Goal: Transaction & Acquisition: Purchase product/service

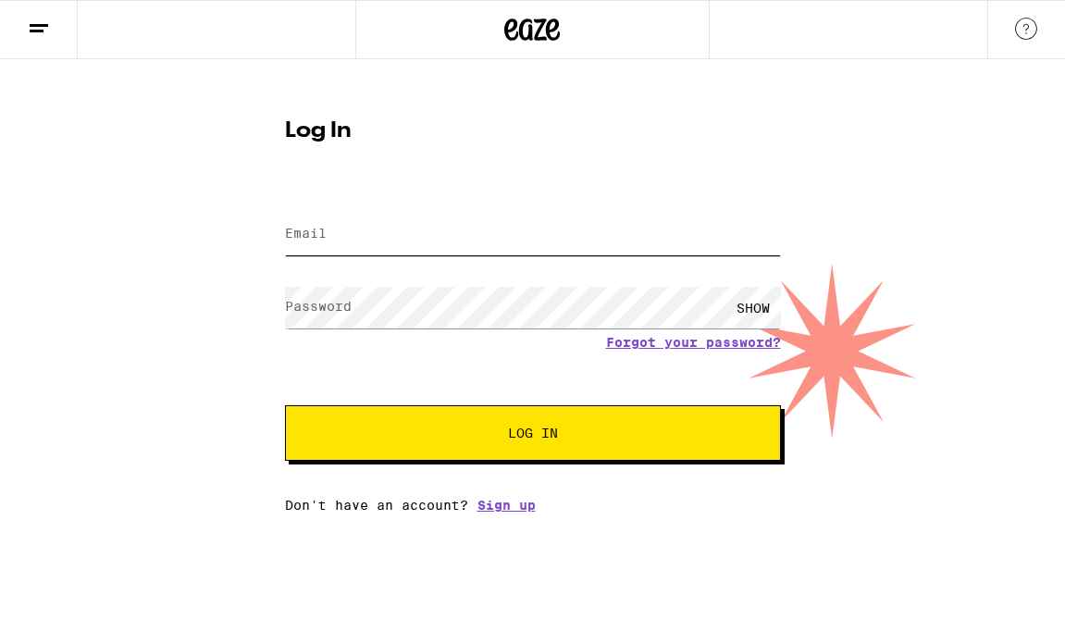
click at [406, 235] on input "Email" at bounding box center [533, 235] width 496 height 42
click at [477, 250] on input "[EMAIL_ADDRESS][DOMAIN_NAME]" at bounding box center [533, 235] width 496 height 42
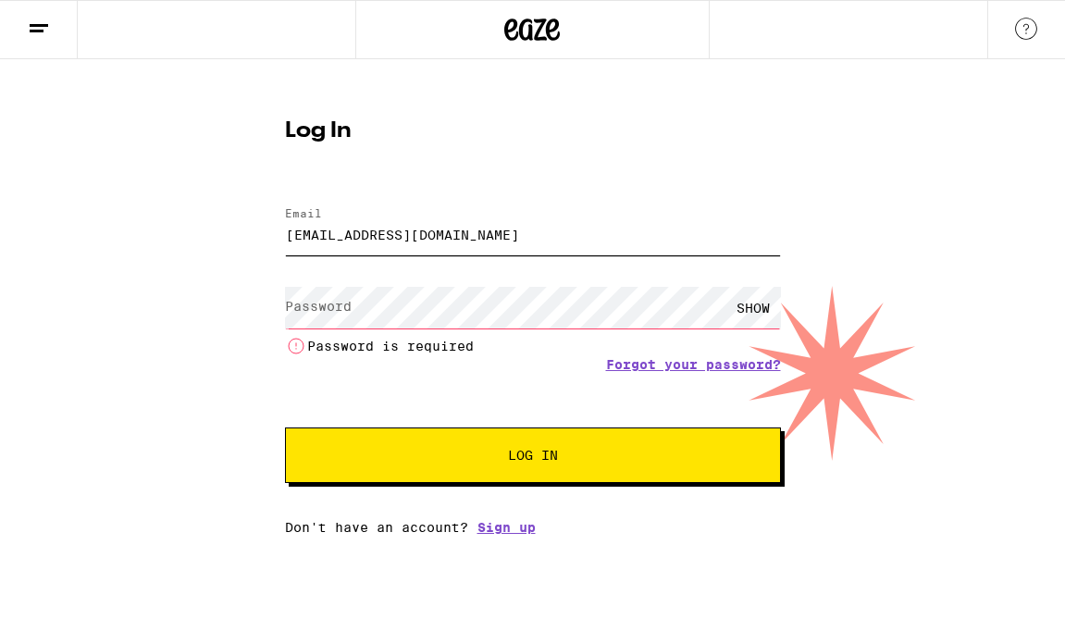
type input "[EMAIL_ADDRESS][DOMAIN_NAME]"
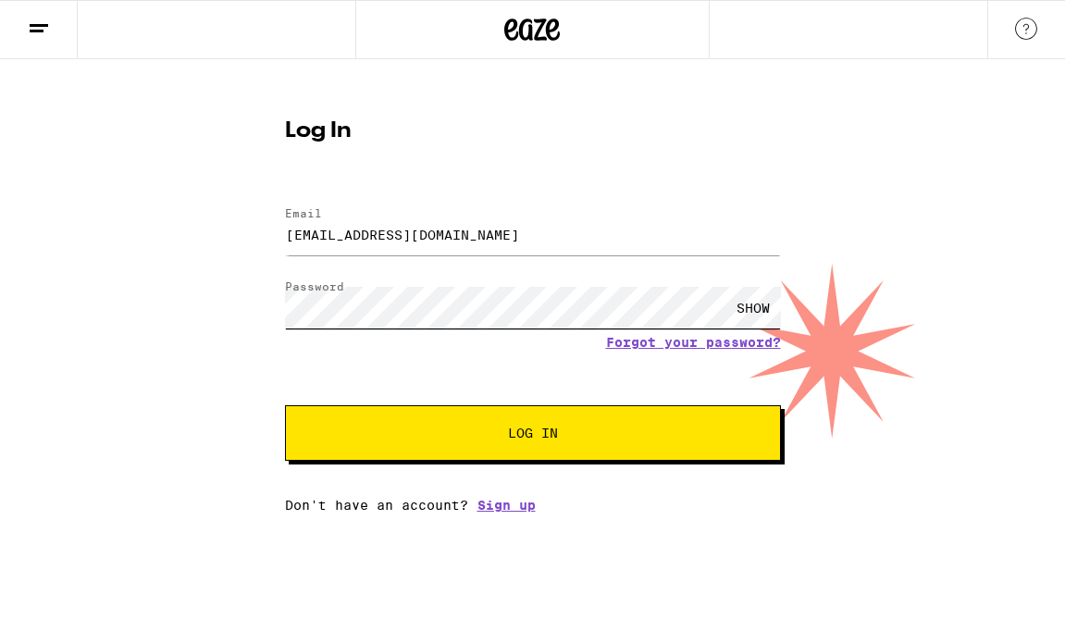
click at [285, 405] on button "Log In" at bounding box center [533, 433] width 496 height 56
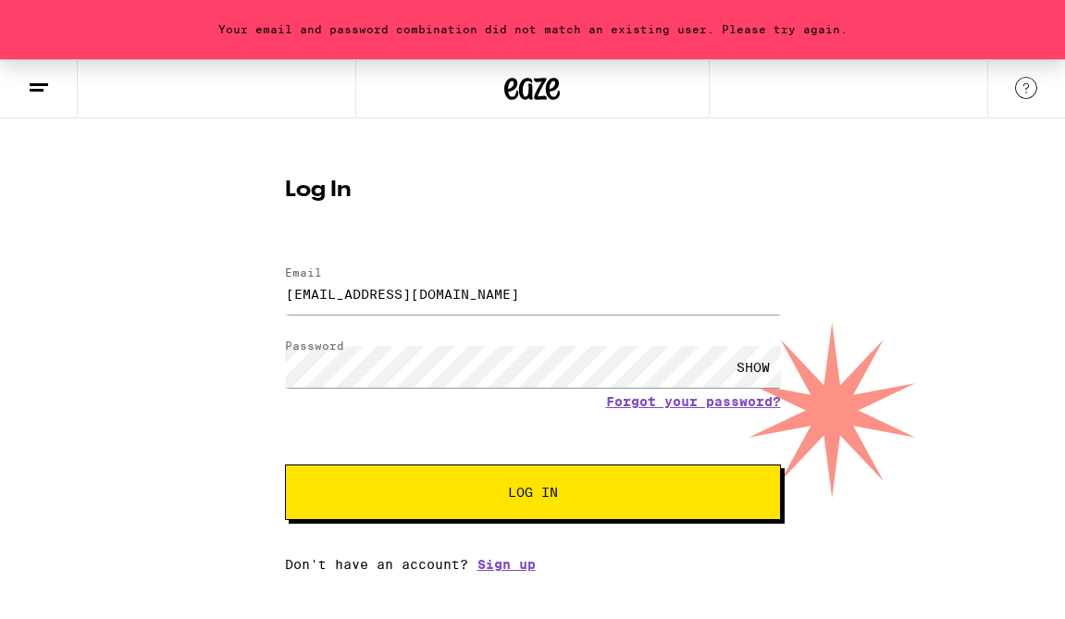
click at [749, 371] on div "SHOW" at bounding box center [753, 367] width 56 height 42
drag, startPoint x: 504, startPoint y: 303, endPoint x: 295, endPoint y: 303, distance: 209.1
click at [295, 303] on input "[EMAIL_ADDRESS][DOMAIN_NAME]" at bounding box center [533, 294] width 496 height 42
click at [98, 354] on div "Your email and password combination did not match an existing user. Please try …" at bounding box center [532, 315] width 1065 height 513
click at [285, 465] on button "Log In" at bounding box center [533, 493] width 496 height 56
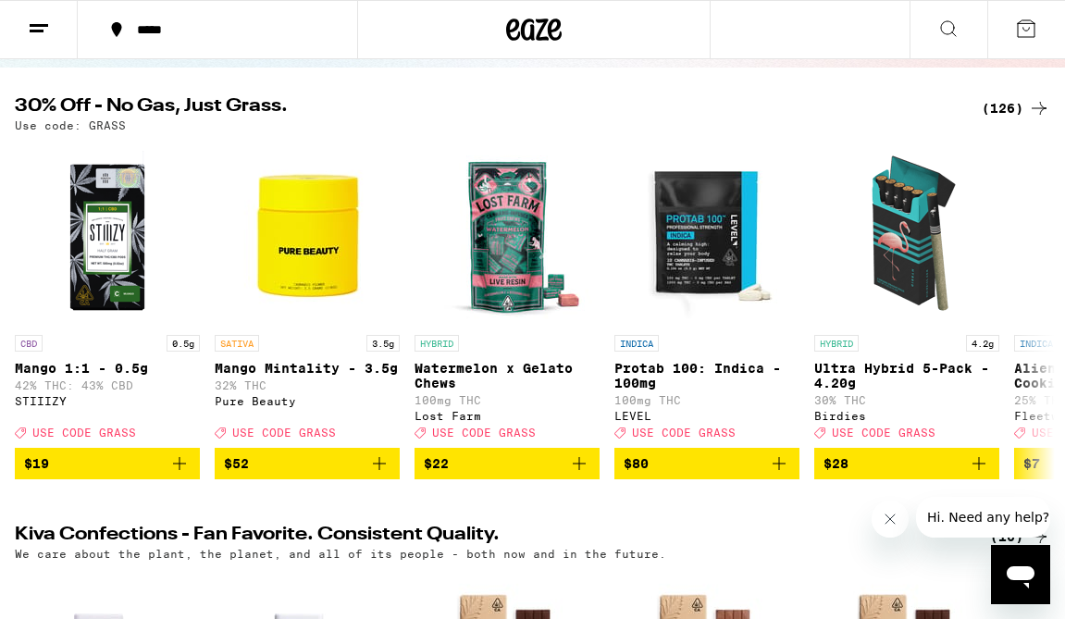
scroll to position [145, 0]
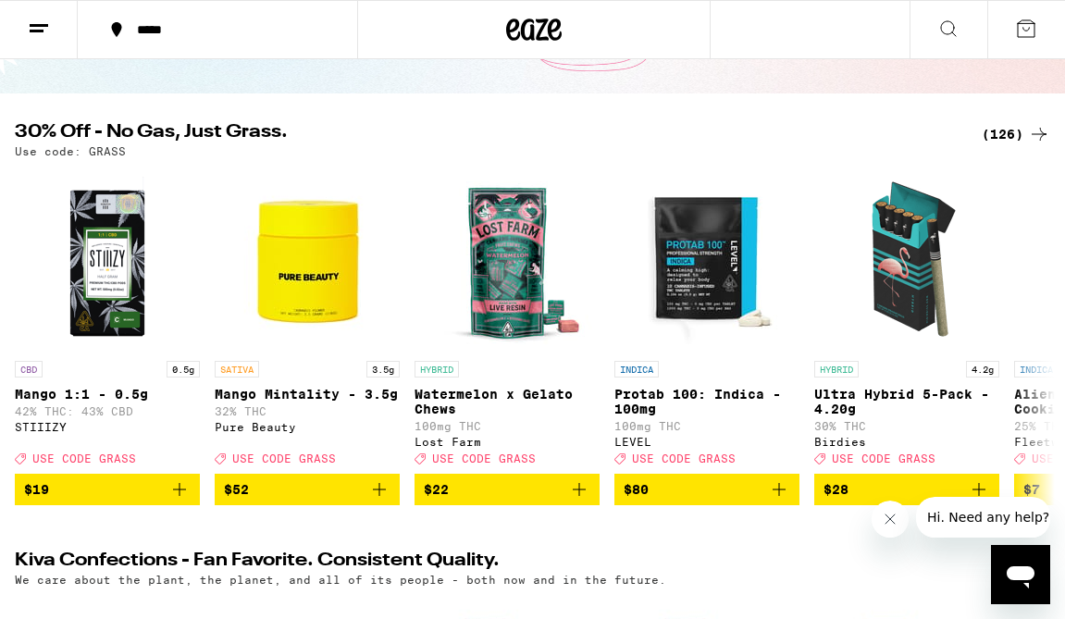
click at [1010, 134] on div "(126)" at bounding box center [1016, 134] width 68 height 22
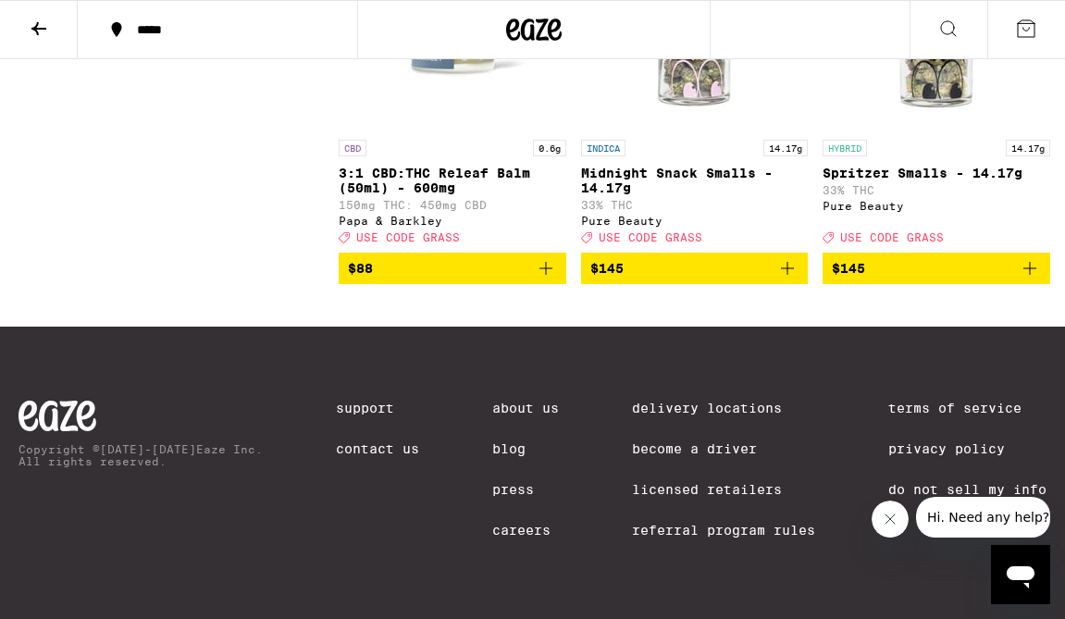
scroll to position [14652, 0]
